Goal: Task Accomplishment & Management: Manage account settings

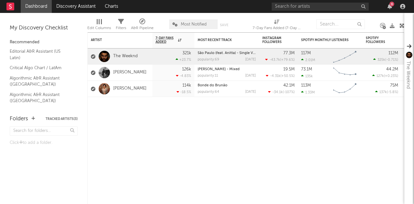
click at [101, 21] on div at bounding box center [101, 21] width 1 height 5
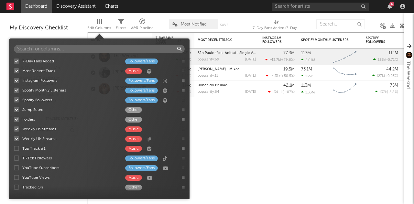
click at [101, 21] on div at bounding box center [101, 21] width 1 height 5
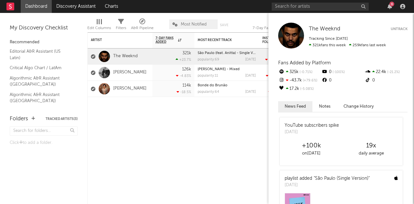
click at [402, 29] on button "Untrack" at bounding box center [399, 29] width 17 height 6
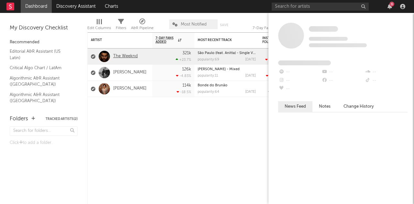
click at [135, 57] on link "The Weeknd" at bounding box center [125, 56] width 25 height 5
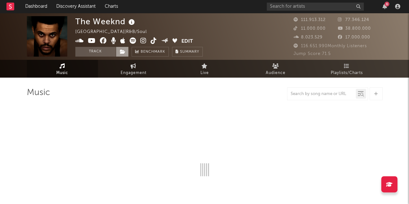
select select "6m"
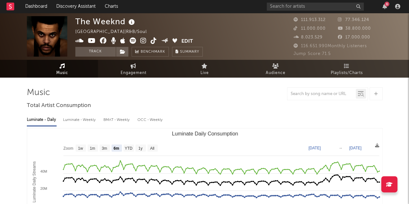
click at [185, 43] on button "Edit" at bounding box center [187, 42] width 12 height 8
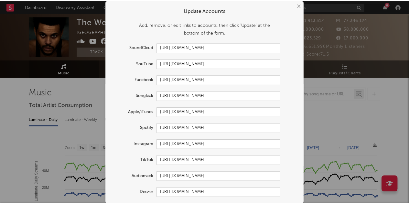
scroll to position [19, 0]
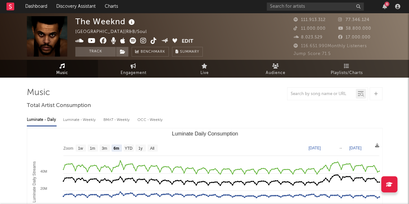
click at [57, 133] on div "× Update Accounts Add, remove, or edit links to accounts, then click 'Update' a…" at bounding box center [204, 102] width 409 height 204
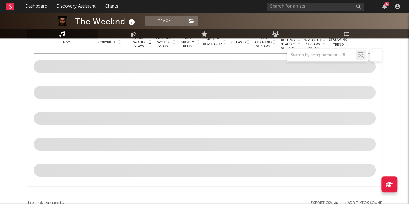
scroll to position [269, 0]
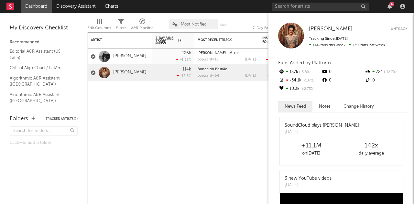
click at [405, 33] on div "[PERSON_NAME] Untrack Tracking Since: [DATE] 114k fans this week 139k fans last…" at bounding box center [342, 36] width 129 height 26
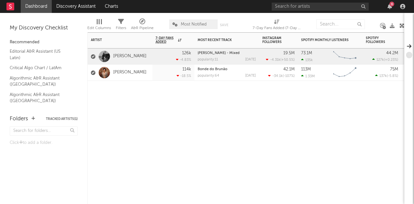
click at [227, 110] on div "Artist Notifications 7-Day Fans Added WoW % Change Most Recent Track Popularity…" at bounding box center [245, 118] width 317 height 172
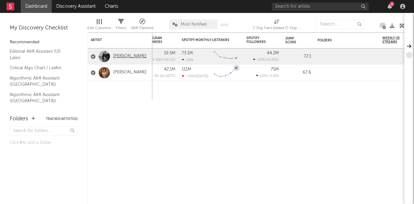
click at [130, 59] on link "[PERSON_NAME]" at bounding box center [129, 56] width 33 height 5
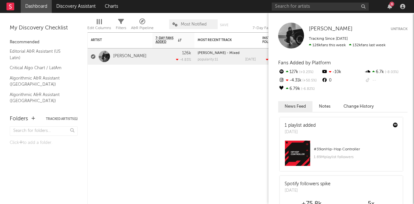
click at [395, 27] on button "Untrack" at bounding box center [399, 29] width 17 height 6
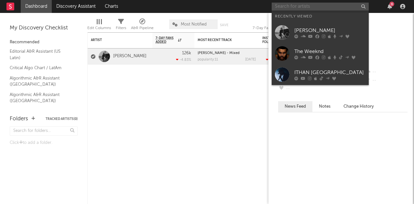
click at [303, 5] on input "text" at bounding box center [320, 7] width 97 height 8
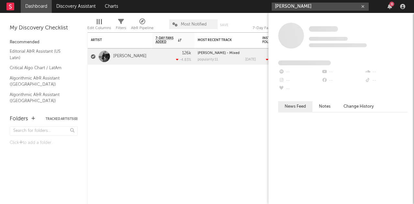
type input "[PERSON_NAME]"
click at [311, 4] on input "[PERSON_NAME]" at bounding box center [320, 7] width 97 height 8
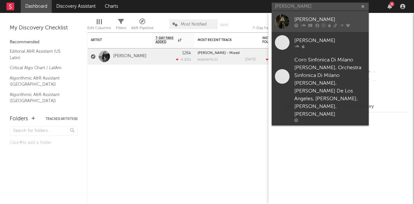
click at [308, 24] on icon at bounding box center [310, 25] width 5 height 4
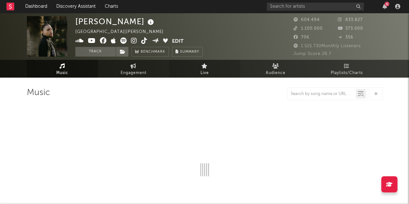
select select "6m"
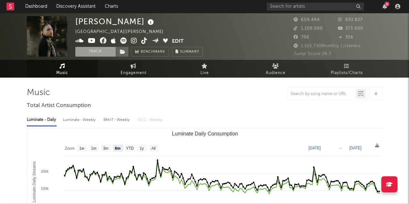
click at [100, 54] on button "Track" at bounding box center [95, 52] width 40 height 10
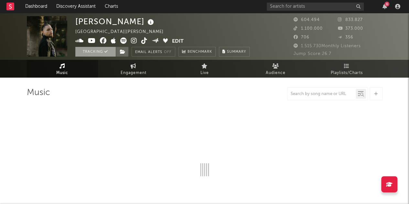
select select "6m"
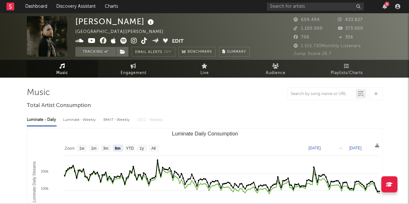
click at [12, 6] on rect at bounding box center [10, 7] width 8 height 8
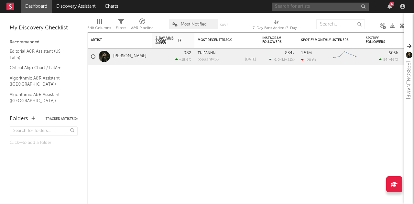
click at [335, 3] on input "text" at bounding box center [320, 7] width 97 height 8
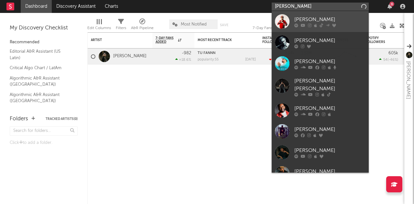
type input "[PERSON_NAME]"
click at [312, 18] on div "[PERSON_NAME]" at bounding box center [329, 20] width 71 height 8
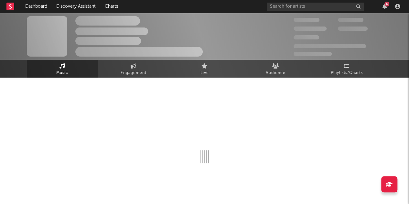
select select "6m"
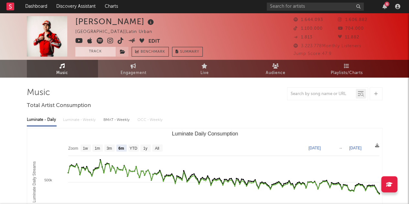
click at [97, 52] on button "Track" at bounding box center [95, 52] width 40 height 10
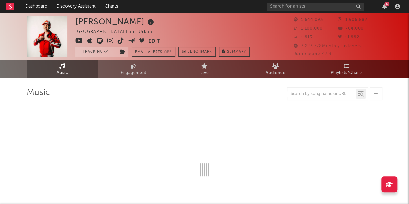
click at [12, 4] on rect at bounding box center [10, 7] width 8 height 8
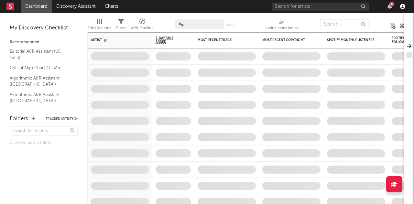
click at [401, 7] on icon "button" at bounding box center [402, 6] width 5 height 5
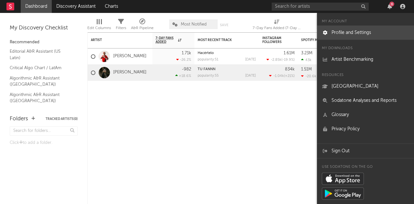
click at [365, 33] on link "Profile and Settings" at bounding box center [365, 33] width 97 height 14
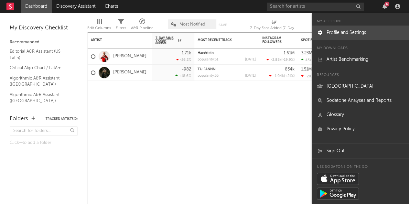
select select "recorded_music"
select select "marketing"
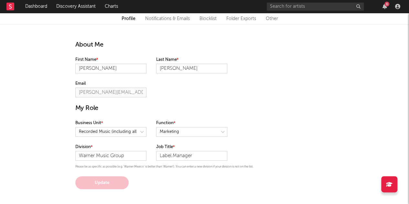
click at [273, 16] on link "Other" at bounding box center [272, 19] width 12 height 8
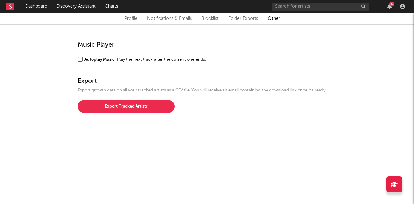
click at [249, 21] on link "Folder Exports" at bounding box center [243, 19] width 30 height 8
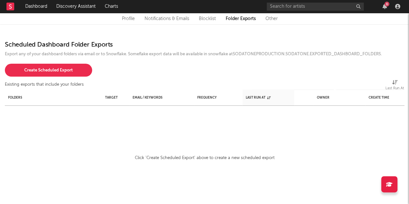
click at [204, 19] on link "Blocklist" at bounding box center [207, 19] width 17 height 8
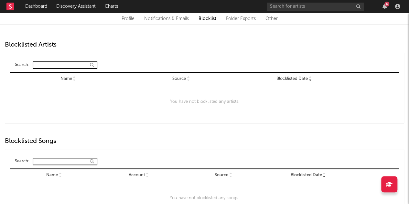
click at [169, 18] on link "Notifications & Emails" at bounding box center [166, 19] width 45 height 8
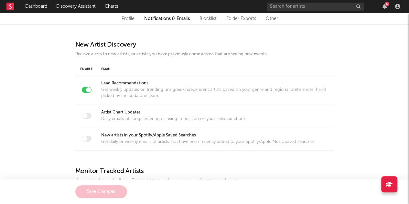
click at [126, 17] on link "Profile" at bounding box center [128, 19] width 13 height 8
select select "recorded_music"
select select "marketing"
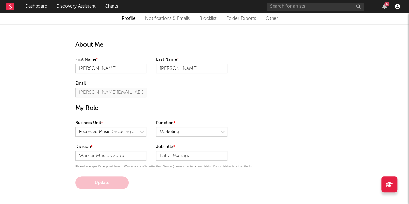
click at [397, 8] on icon "button" at bounding box center [397, 6] width 5 height 5
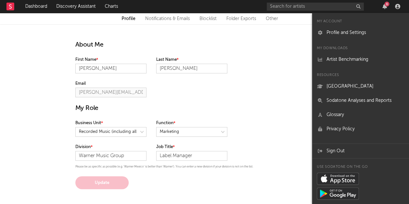
scroll to position [5, 0]
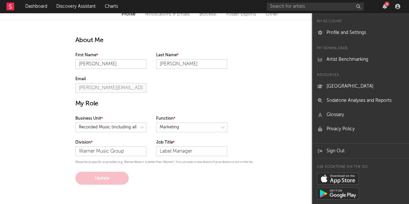
click at [273, 89] on div "About Me First Name [PERSON_NAME] Last Name [PERSON_NAME] Email [PERSON_NAME][E…" at bounding box center [204, 102] width 268 height 165
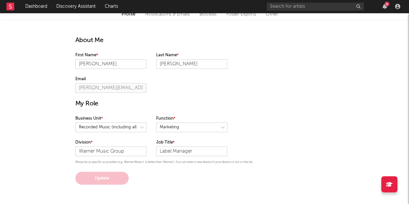
scroll to position [0, 0]
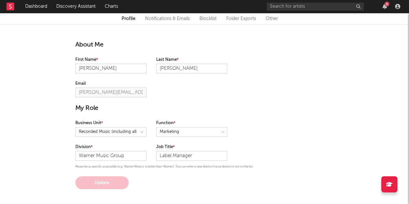
click at [268, 17] on link "Other" at bounding box center [272, 19] width 12 height 8
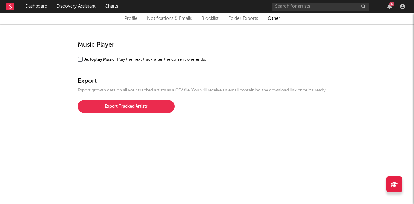
click at [195, 17] on div "Profile Notifications & Emails Blocklist Folder Exports Other" at bounding box center [207, 19] width 388 height 8
click at [187, 17] on link "Notifications & Emails" at bounding box center [169, 19] width 45 height 8
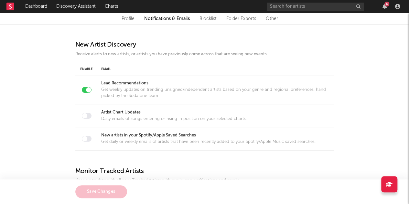
click at [8, 4] on rect at bounding box center [10, 7] width 8 height 8
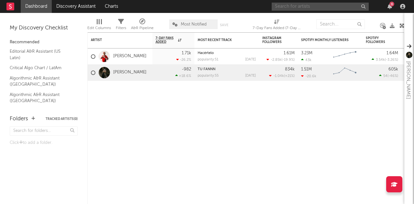
click at [286, 5] on input "text" at bounding box center [320, 7] width 97 height 8
click at [291, 5] on input "[PERSON_NAME]" at bounding box center [320, 7] width 97 height 8
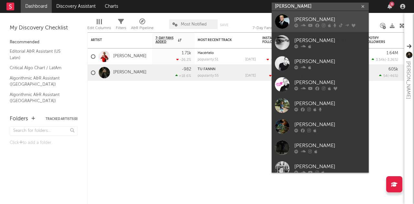
type input "[PERSON_NAME]"
click at [340, 24] on icon at bounding box center [341, 25] width 4 height 4
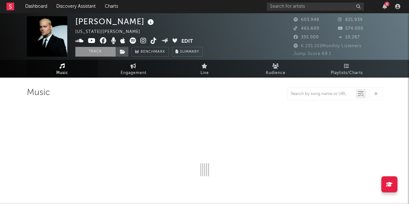
click at [106, 52] on button "Track" at bounding box center [95, 52] width 40 height 10
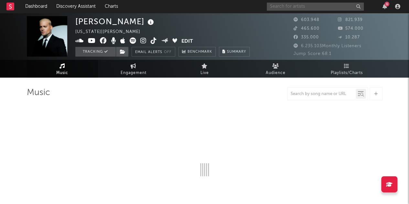
click at [287, 4] on input "text" at bounding box center [315, 7] width 97 height 8
type input "de la rose"
select select "6m"
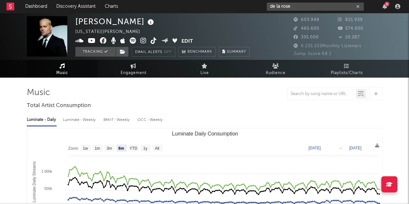
select select "6m"
click at [296, 10] on input "de la rose" at bounding box center [315, 7] width 97 height 8
select select "6m"
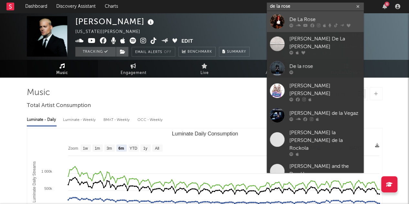
type input "de la rose"
click at [313, 24] on icon at bounding box center [312, 25] width 4 height 4
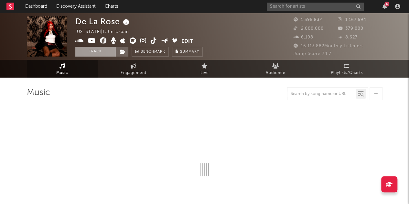
click at [93, 48] on button "Track" at bounding box center [95, 52] width 40 height 10
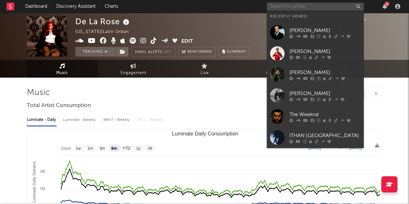
click at [307, 4] on input "text" at bounding box center [315, 7] width 97 height 8
select select "6m"
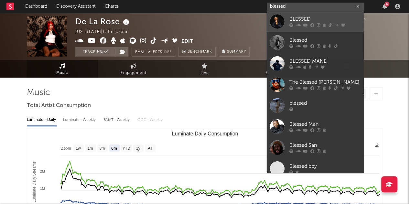
type input "blessed"
click at [300, 20] on div "BLESSED" at bounding box center [324, 20] width 71 height 8
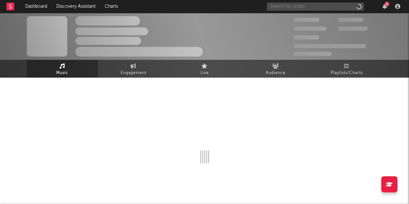
click at [297, 7] on input "text" at bounding box center [315, 7] width 97 height 8
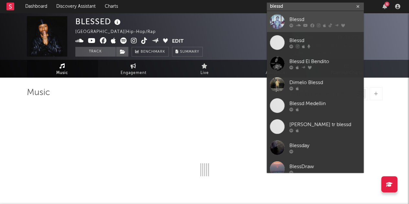
type input "blessd"
click at [319, 24] on icon at bounding box center [319, 25] width 4 height 4
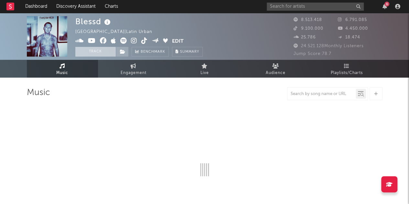
click at [100, 54] on button "Track" at bounding box center [95, 52] width 40 height 10
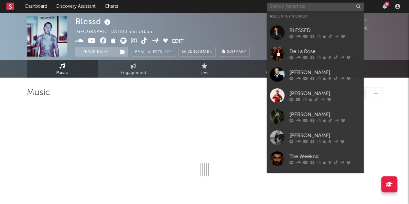
click at [309, 6] on input "text" at bounding box center [315, 7] width 97 height 8
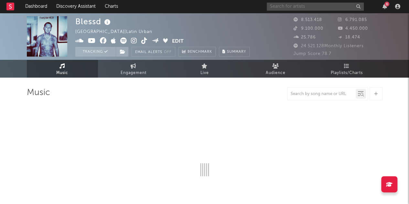
select select "6m"
type input "soulfia"
select select "6m"
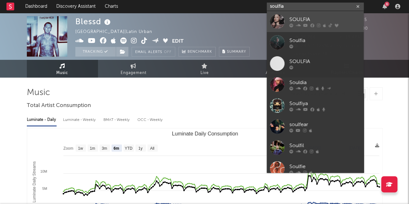
type input "soulfia"
click at [307, 24] on icon at bounding box center [305, 25] width 5 height 4
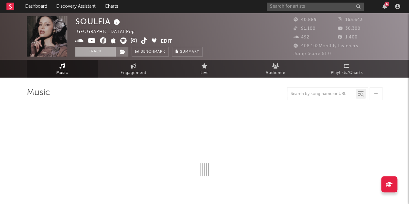
click at [103, 51] on button "Track" at bounding box center [95, 52] width 40 height 10
click at [308, 3] on input "text" at bounding box center [315, 7] width 97 height 8
type input "je"
select select "6m"
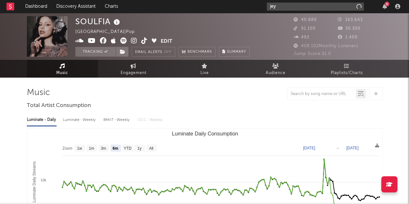
type input "jey"
select select "6m"
type input "jey c"
select select "6m"
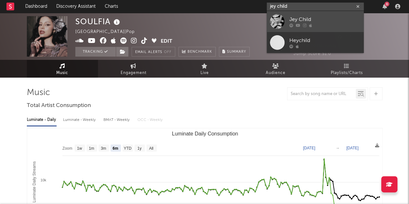
type input "jey child"
click at [303, 18] on div "Jey Child" at bounding box center [324, 20] width 71 height 8
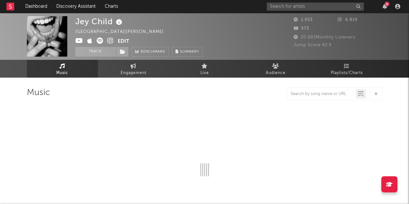
select select "6m"
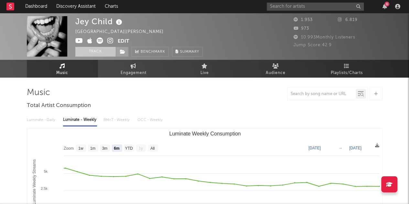
click at [103, 48] on button "Track" at bounding box center [95, 52] width 40 height 10
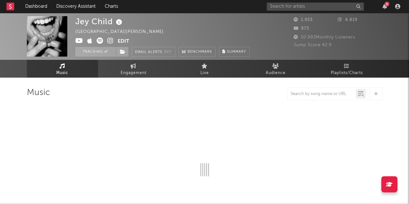
select select "6m"
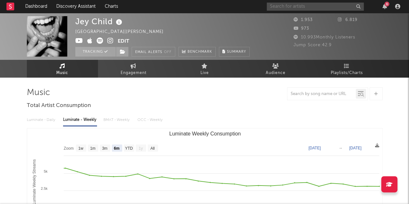
click at [303, 4] on input "text" at bounding box center [315, 7] width 97 height 8
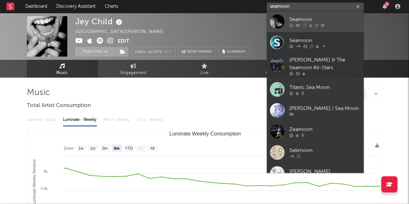
type input "seamoon"
click at [318, 20] on div "Seamoon" at bounding box center [324, 20] width 71 height 8
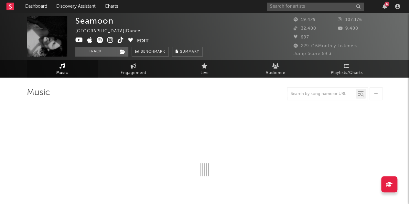
select select "6m"
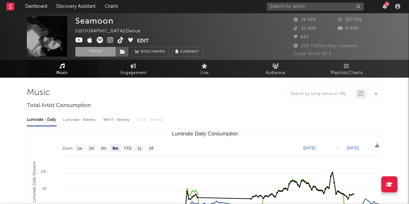
click at [98, 52] on button "Track" at bounding box center [95, 52] width 40 height 10
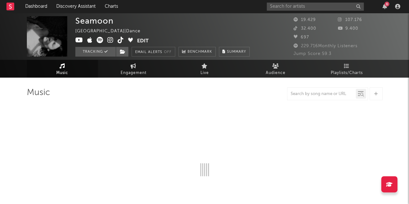
select select "6m"
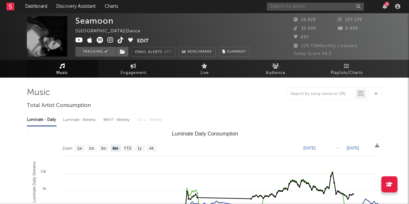
click at [303, 3] on input "text" at bounding box center [315, 7] width 97 height 8
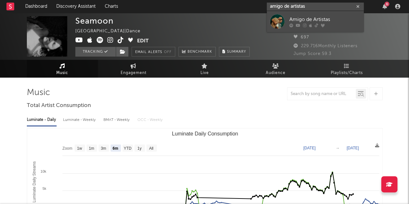
type input "amigo de artistas"
click at [308, 18] on div "Amigo de Artistas" at bounding box center [324, 20] width 71 height 8
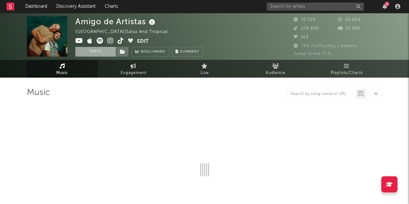
click at [93, 51] on button "Track" at bounding box center [95, 52] width 40 height 10
select select "6m"
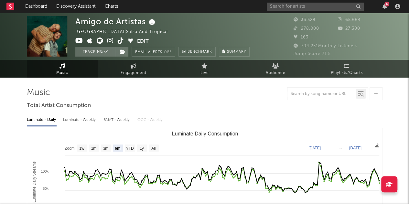
click at [8, 4] on rect at bounding box center [10, 7] width 8 height 8
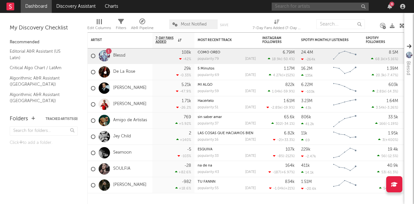
click at [313, 4] on input "text" at bounding box center [320, 7] width 97 height 8
type input "facebroo"
click at [310, 11] on div "facebroo 6" at bounding box center [340, 6] width 136 height 13
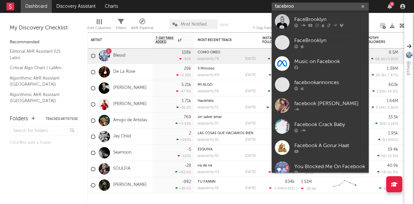
click at [293, 4] on input "facebroo" at bounding box center [320, 7] width 97 height 8
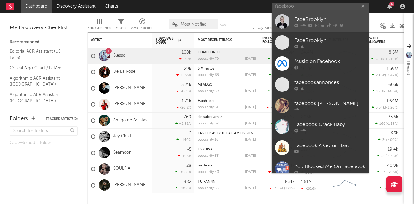
click at [309, 24] on icon at bounding box center [310, 25] width 5 height 4
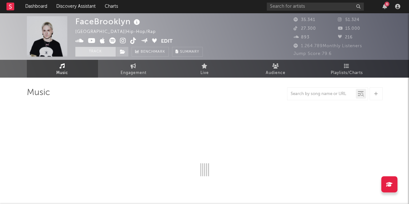
click at [107, 49] on button "Track" at bounding box center [95, 52] width 40 height 10
select select "6m"
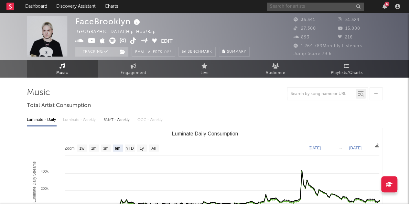
click at [335, 5] on input "text" at bounding box center [315, 7] width 97 height 8
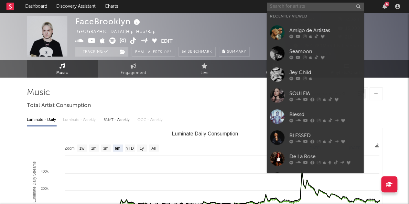
click at [335, 5] on input "text" at bounding box center [315, 7] width 97 height 8
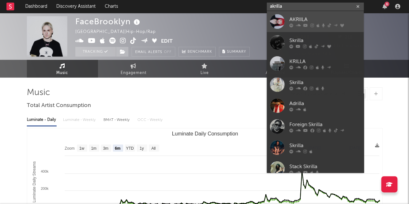
type input "akrilla"
click at [305, 23] on icon at bounding box center [305, 25] width 5 height 4
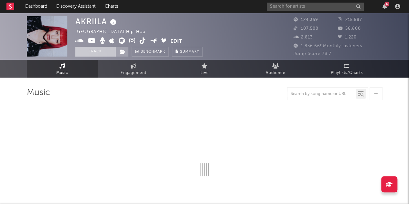
click at [99, 53] on button "Track" at bounding box center [95, 52] width 40 height 10
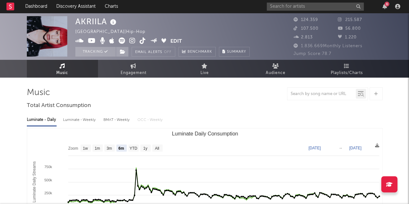
select select "6m"
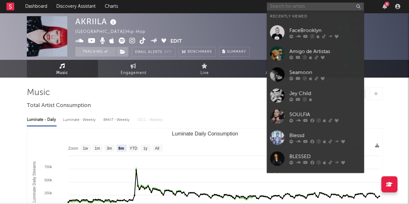
click at [293, 6] on input "text" at bounding box center [315, 7] width 97 height 8
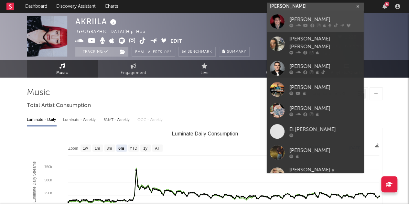
type input "[PERSON_NAME]"
click at [322, 20] on div "[PERSON_NAME]" at bounding box center [324, 20] width 71 height 8
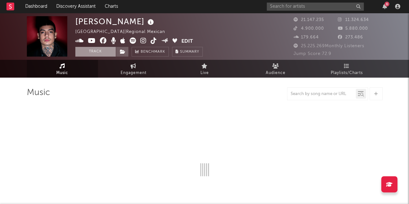
click at [93, 49] on button "Track" at bounding box center [95, 52] width 40 height 10
click at [315, 5] on input "text" at bounding box center [315, 7] width 97 height 8
type input "[PERSON_NAME]"
select select "6m"
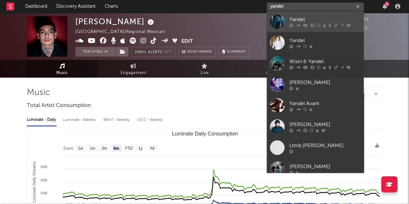
type input "yandel"
click at [305, 16] on div "Yandel" at bounding box center [324, 20] width 71 height 8
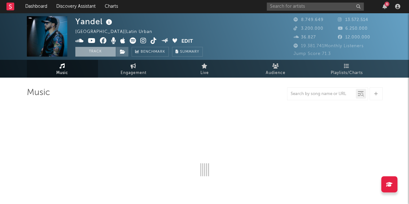
click at [96, 48] on button "Track" at bounding box center [95, 52] width 40 height 10
click at [281, 5] on input "text" at bounding box center [315, 7] width 97 height 8
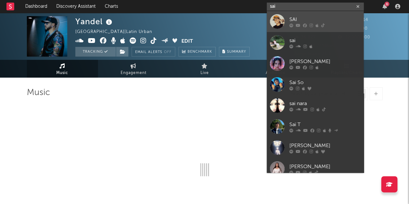
type input "sai"
click at [311, 18] on div "SAI" at bounding box center [324, 20] width 71 height 8
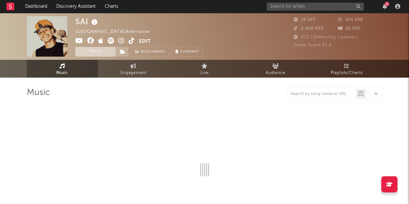
click at [100, 48] on button "Track" at bounding box center [95, 52] width 40 height 10
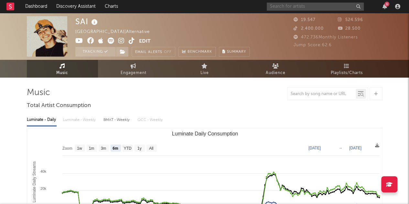
click at [288, 6] on input "text" at bounding box center [315, 7] width 97 height 8
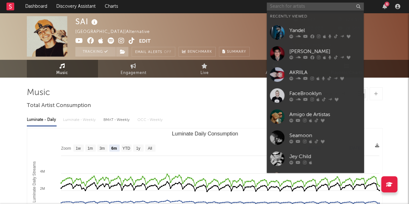
click at [292, 6] on input "text" at bounding box center [315, 7] width 97 height 8
select select "6m"
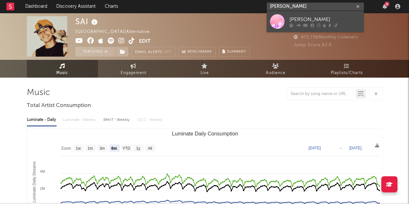
type input "[PERSON_NAME]"
click at [303, 21] on div "[PERSON_NAME]" at bounding box center [324, 20] width 71 height 8
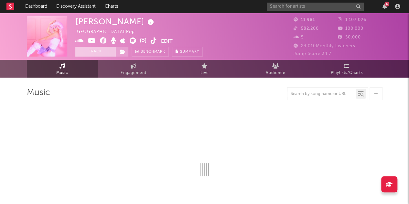
click at [98, 53] on button "Track" at bounding box center [95, 52] width 40 height 10
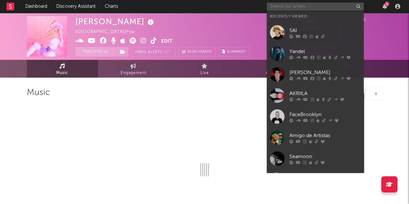
click at [289, 5] on input "text" at bounding box center [315, 7] width 97 height 8
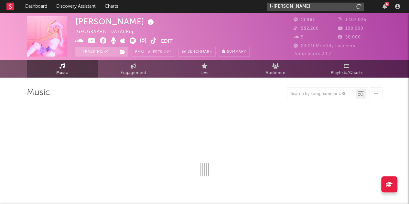
type input "l-gante"
select select "6m"
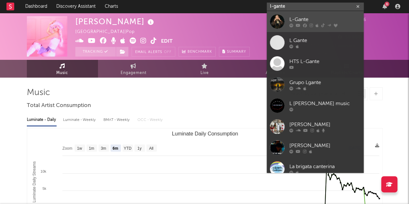
type input "l-gante"
click at [310, 20] on div "L-Gante" at bounding box center [324, 20] width 71 height 8
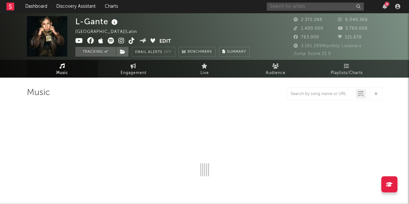
click at [298, 3] on input "text" at bounding box center [315, 7] width 97 height 8
type input "to"
select select "6m"
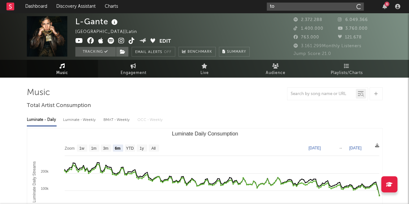
type input "tok"
select select "6m"
type input "toki"
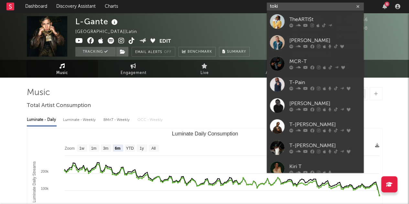
select select "6m"
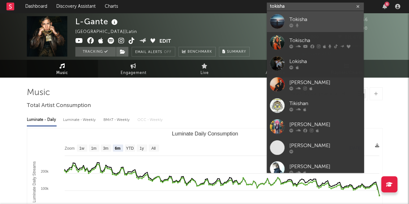
type input "tokisha"
click at [312, 24] on div at bounding box center [324, 25] width 71 height 4
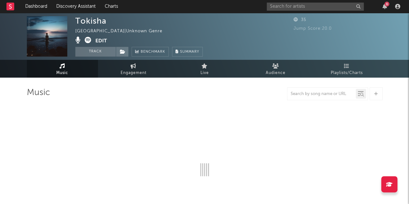
click at [94, 53] on button "Track" at bounding box center [95, 52] width 40 height 10
select select "6m"
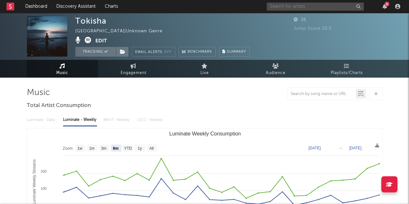
click at [305, 3] on input "text" at bounding box center [315, 7] width 97 height 8
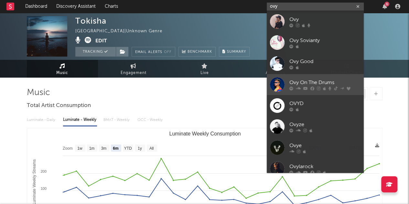
type input "ovy"
click at [315, 79] on div "Ovy On The Drums" at bounding box center [324, 83] width 71 height 8
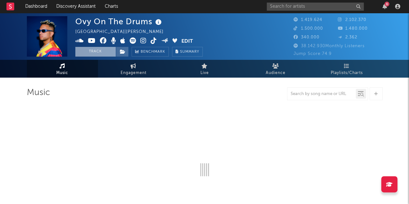
click at [100, 52] on button "Track" at bounding box center [95, 52] width 40 height 10
select select "6m"
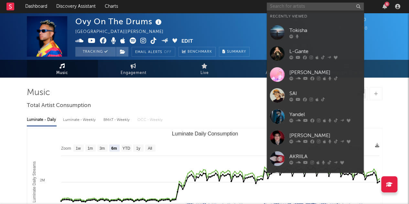
click at [308, 7] on input "text" at bounding box center [315, 7] width 97 height 8
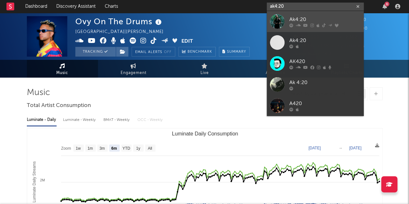
type input "ak4:20"
click at [308, 23] on div at bounding box center [324, 25] width 71 height 4
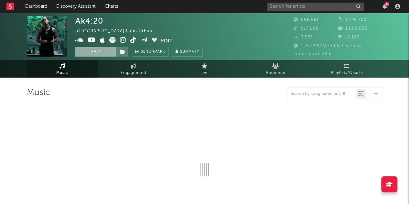
click at [100, 47] on button "Track" at bounding box center [95, 52] width 40 height 10
click at [291, 3] on input "text" at bounding box center [315, 7] width 97 height 8
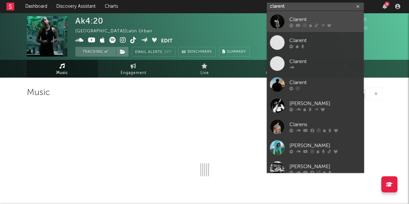
type input "clarent"
click at [310, 27] on icon at bounding box center [310, 25] width 3 height 4
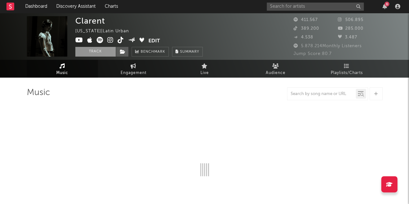
click at [102, 51] on button "Track" at bounding box center [95, 52] width 40 height 10
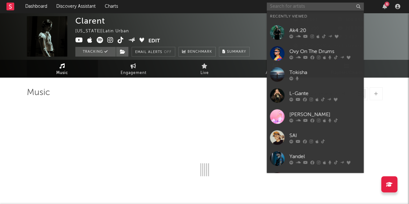
click at [295, 5] on input "text" at bounding box center [315, 7] width 97 height 8
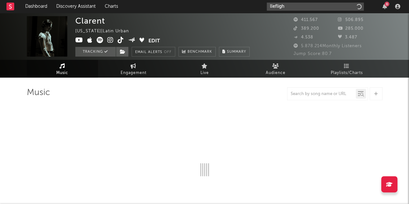
type input "lleflight"
select select "6m"
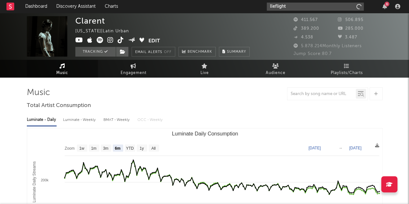
select select "6m"
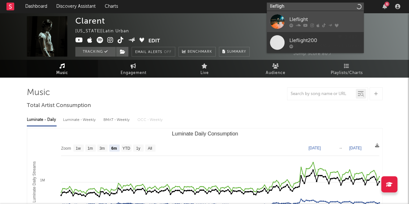
type input "llefligh"
click at [299, 23] on div "Lleflight" at bounding box center [324, 20] width 71 height 8
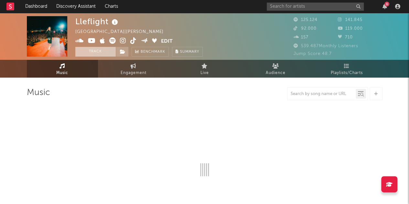
click at [103, 49] on button "Track" at bounding box center [95, 52] width 40 height 10
select select "6m"
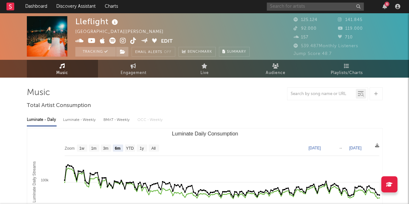
click at [305, 8] on input "text" at bounding box center [315, 7] width 97 height 8
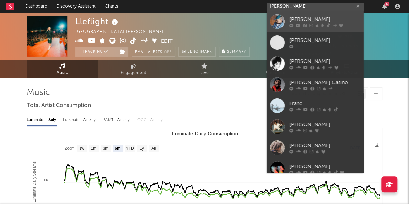
type input "fran c"
click at [307, 26] on div at bounding box center [324, 25] width 71 height 4
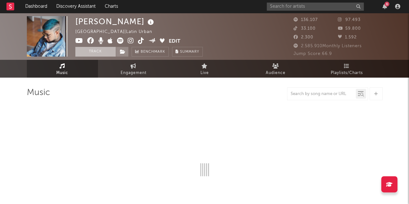
click at [102, 54] on button "Track" at bounding box center [95, 52] width 40 height 10
click at [309, 3] on input "text" at bounding box center [315, 7] width 97 height 8
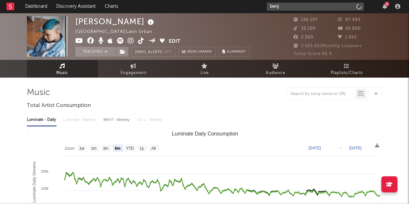
type input "benja"
select select "6m"
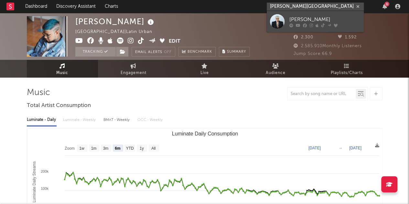
type input "benja valencia"
click at [311, 18] on div "Benja Valencia" at bounding box center [324, 20] width 71 height 8
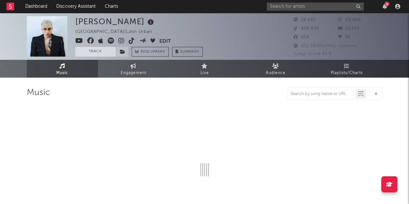
click at [91, 51] on button "Track" at bounding box center [95, 52] width 40 height 10
click at [9, 10] on rect at bounding box center [10, 7] width 8 height 8
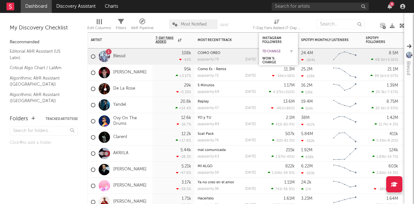
click at [281, 50] on div "7d Change" at bounding box center [273, 51] width 23 height 4
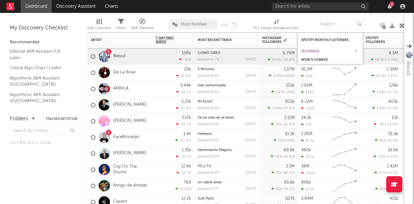
click at [321, 51] on div "7d Change" at bounding box center [325, 51] width 49 height 4
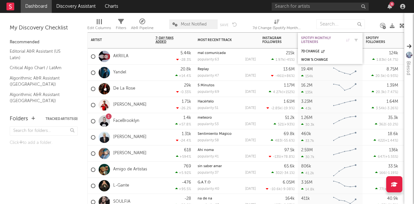
click at [316, 40] on div "Spotify Monthly Listeners" at bounding box center [325, 40] width 49 height 8
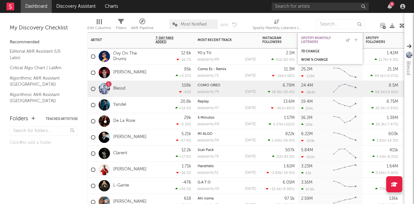
click at [316, 40] on div "Spotify Monthly Listeners" at bounding box center [325, 40] width 49 height 8
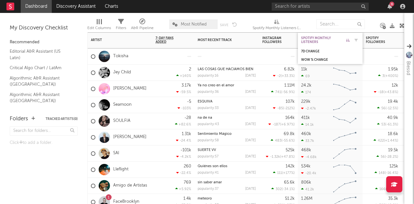
click at [312, 41] on div "Spotify Monthly Listeners" at bounding box center [325, 40] width 49 height 8
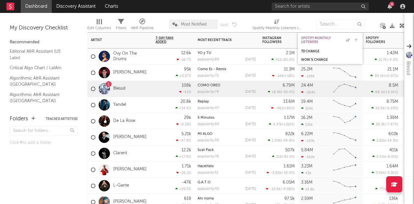
click at [314, 37] on div "Spotify Monthly Listeners" at bounding box center [325, 40] width 49 height 8
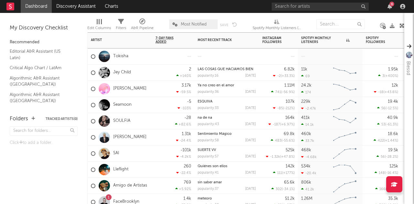
click at [111, 54] on div at bounding box center [104, 56] width 18 height 11
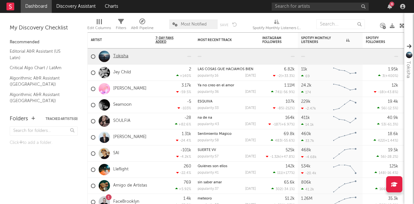
click at [126, 54] on link "Tokisha" at bounding box center [120, 56] width 15 height 5
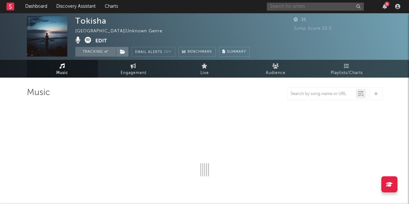
click at [293, 5] on input "text" at bounding box center [315, 7] width 97 height 8
type input "to"
select select "6m"
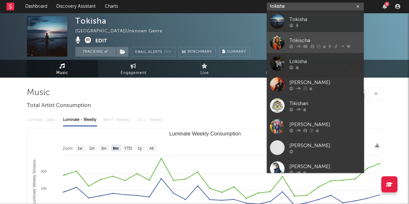
type input "tokisha"
click at [297, 42] on div "Tokischa" at bounding box center [324, 41] width 71 height 8
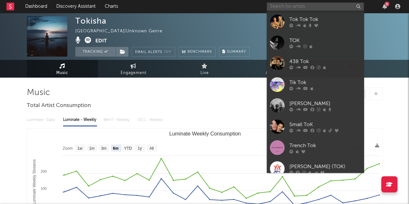
click at [295, 3] on input "text" at bounding box center [315, 7] width 97 height 8
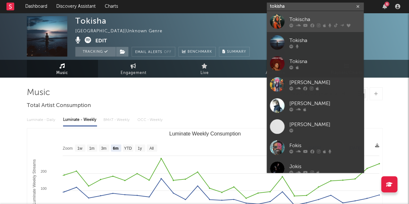
type input "tokisha"
click at [306, 21] on div "Tokischa" at bounding box center [324, 20] width 71 height 8
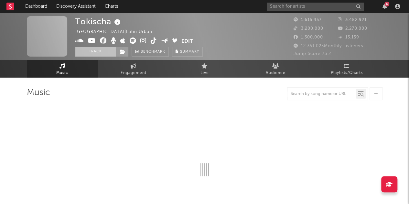
click at [99, 53] on button "Track" at bounding box center [95, 52] width 40 height 10
click at [12, 5] on rect at bounding box center [10, 7] width 8 height 8
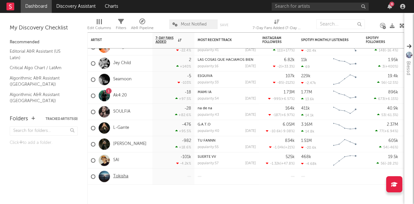
click at [120, 175] on link "Tokisha" at bounding box center [120, 176] width 15 height 5
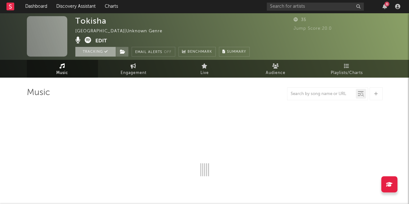
select select "6m"
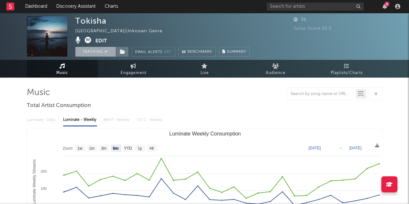
click at [100, 48] on button "Tracking" at bounding box center [95, 52] width 40 height 10
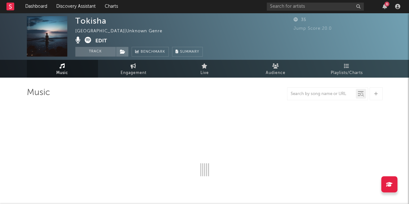
click at [8, 1] on link at bounding box center [10, 6] width 8 height 13
